Goal: Find specific page/section: Find specific page/section

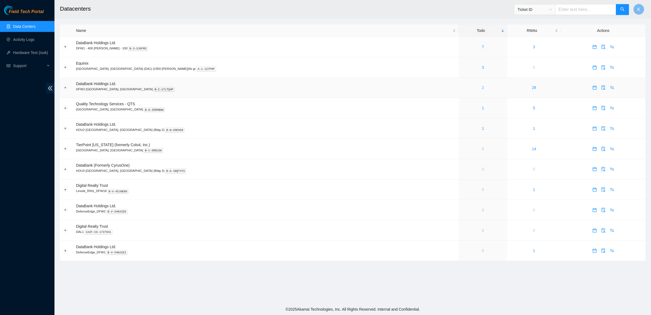
click at [482, 89] on link "2" at bounding box center [483, 87] width 2 height 4
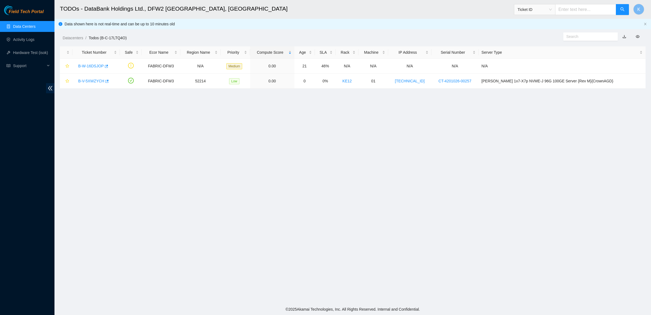
click at [28, 26] on link "Data Centers" at bounding box center [24, 26] width 22 height 4
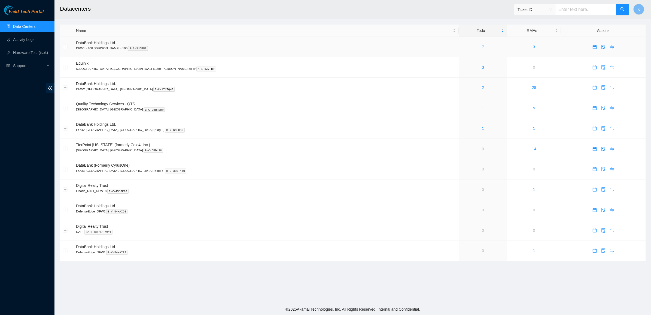
click at [482, 46] on link "7" at bounding box center [483, 47] width 2 height 4
